Goal: Information Seeking & Learning: Learn about a topic

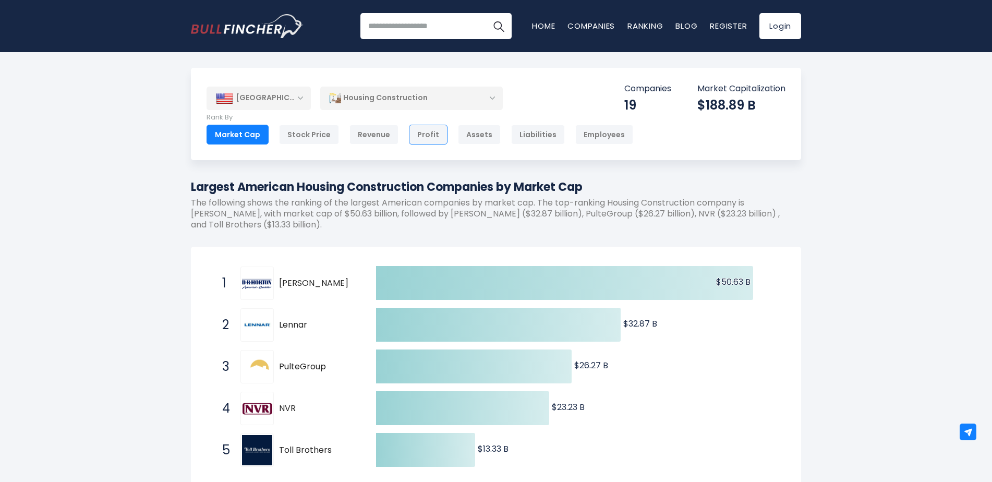
click at [414, 137] on div "Profit" at bounding box center [428, 135] width 39 height 20
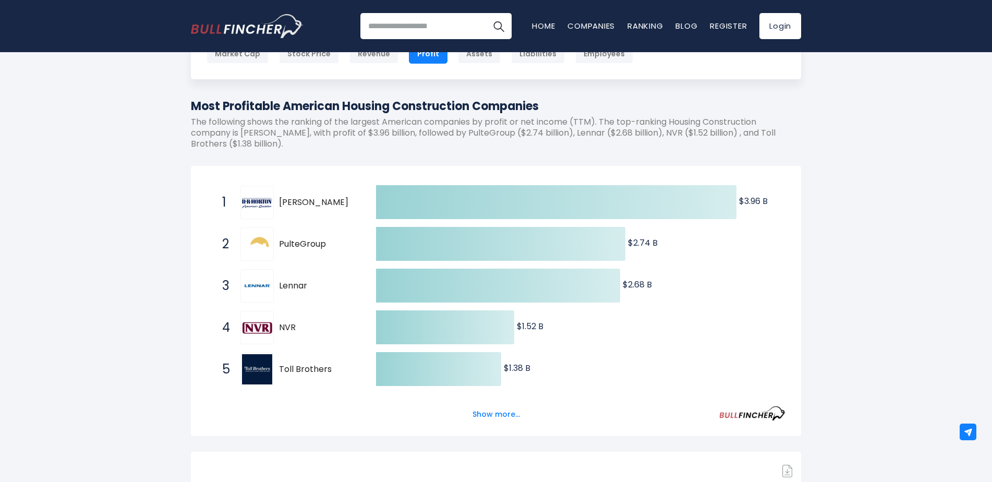
scroll to position [104, 0]
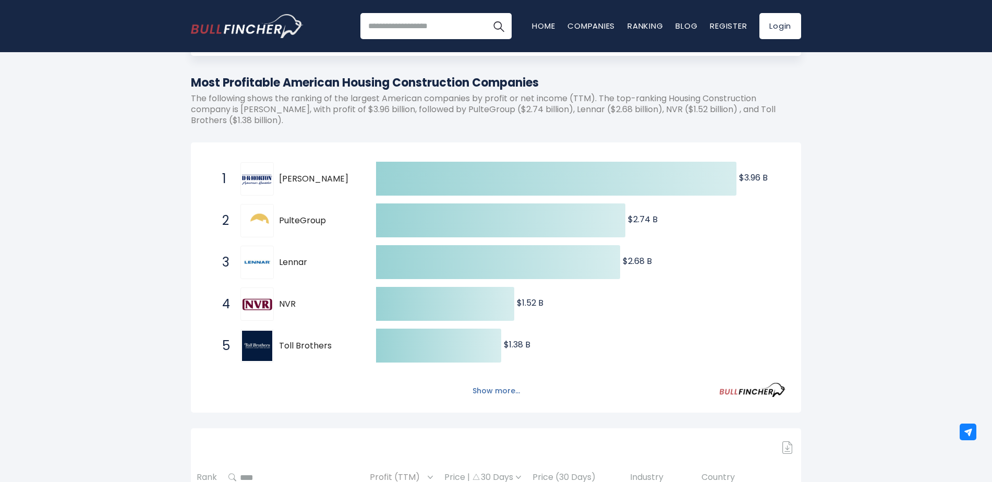
click at [488, 393] on button "Show more..." at bounding box center [496, 390] width 60 height 17
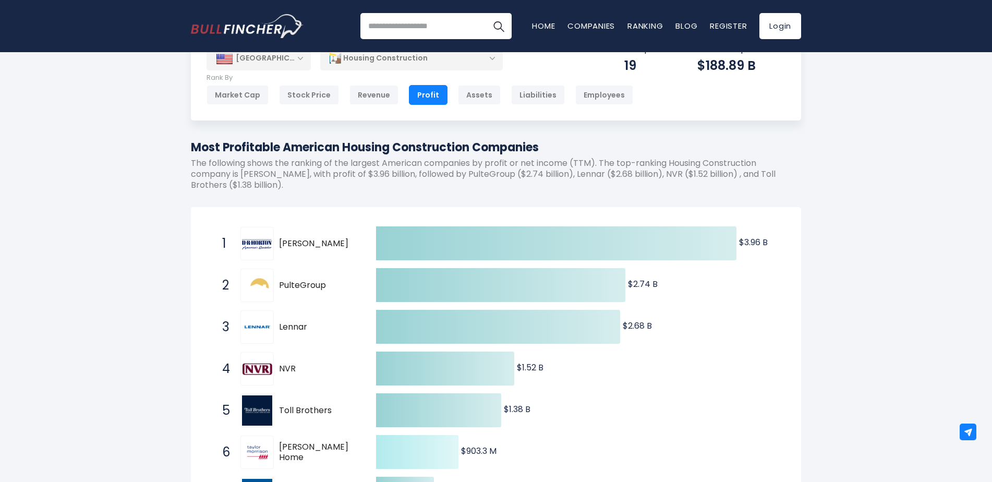
scroll to position [0, 0]
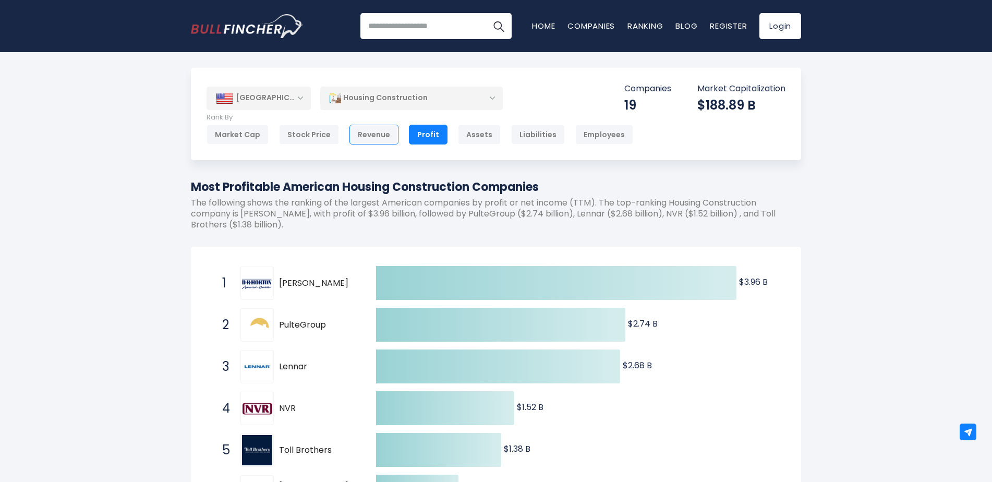
click at [360, 131] on div "Revenue" at bounding box center [373, 135] width 49 height 20
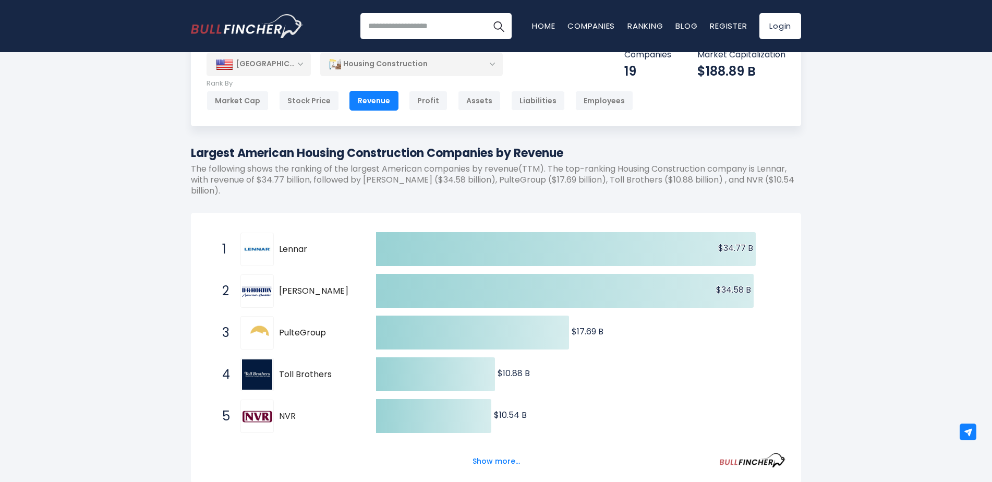
scroll to position [52, 0]
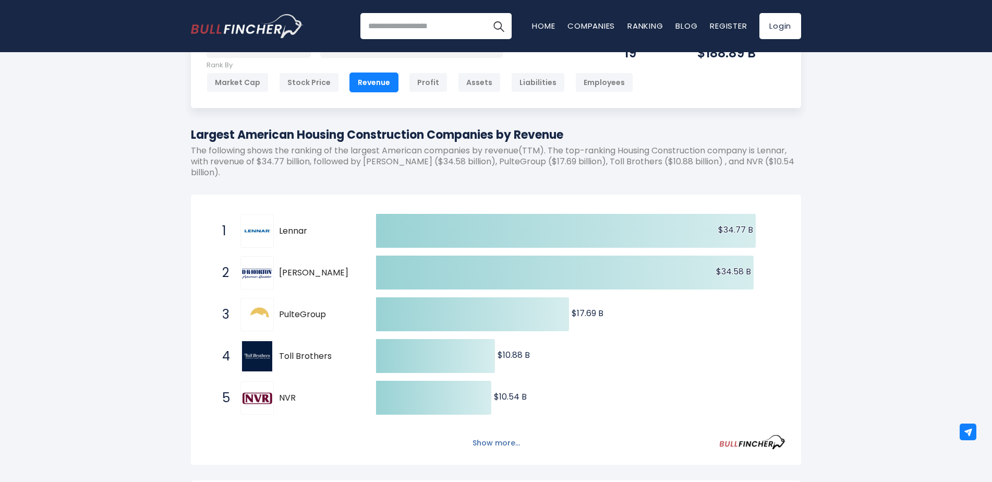
click at [477, 445] on button "Show more..." at bounding box center [496, 442] width 60 height 17
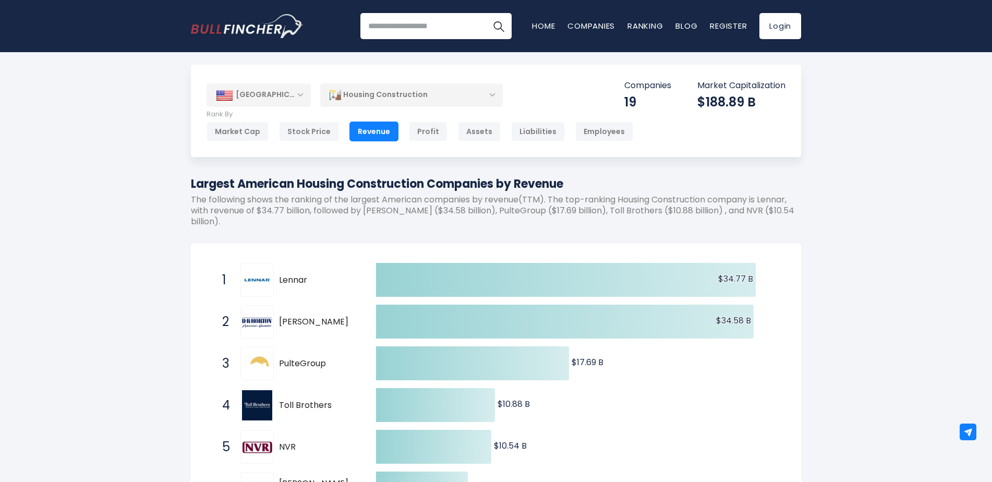
scroll to position [0, 0]
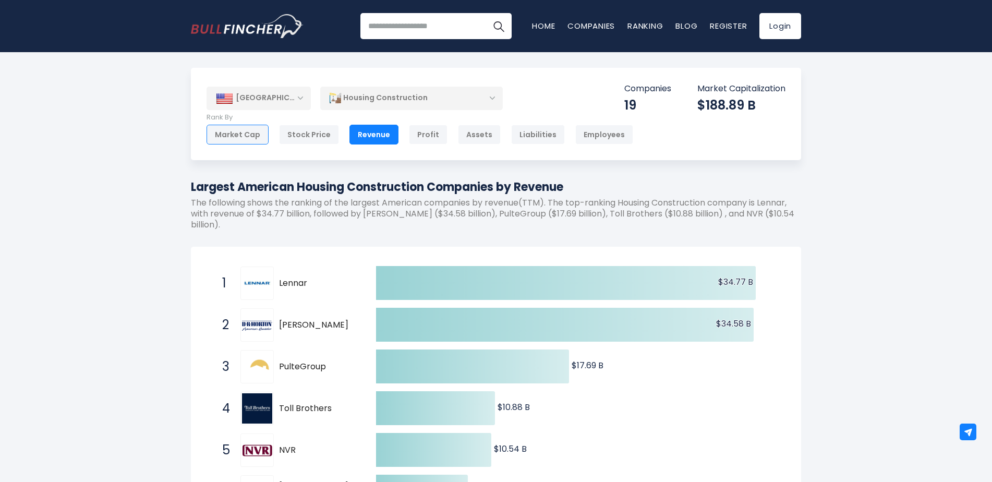
click at [236, 137] on div "Market Cap" at bounding box center [238, 135] width 62 height 20
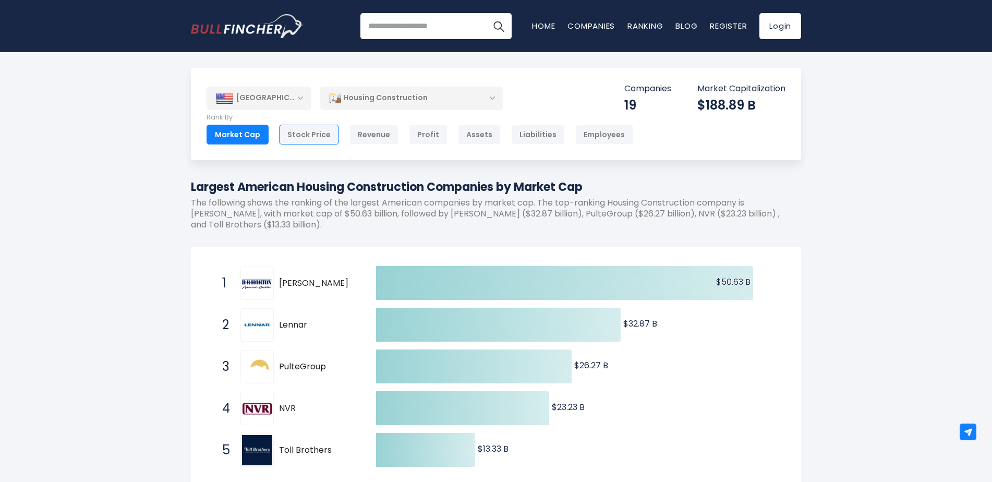
click at [299, 135] on div "Stock Price" at bounding box center [309, 135] width 60 height 20
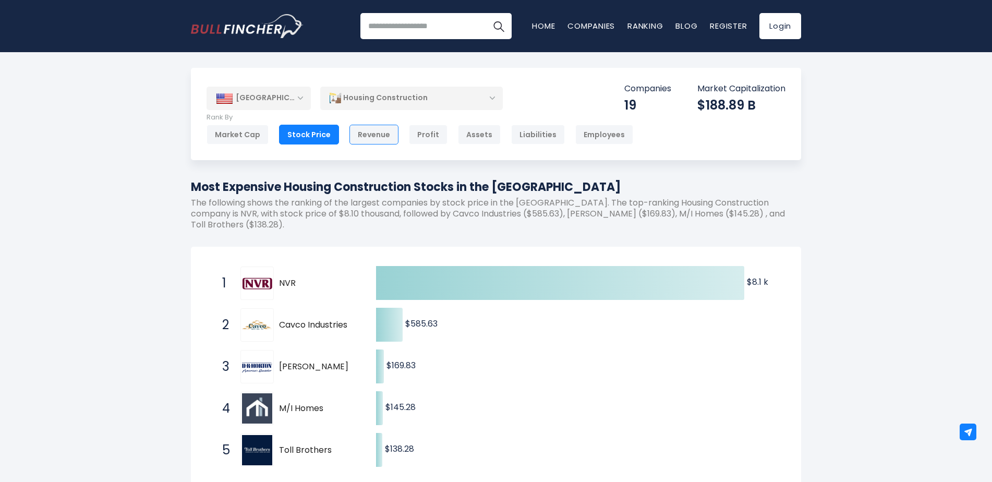
click at [375, 130] on div "Revenue" at bounding box center [373, 135] width 49 height 20
